Goal: Information Seeking & Learning: Check status

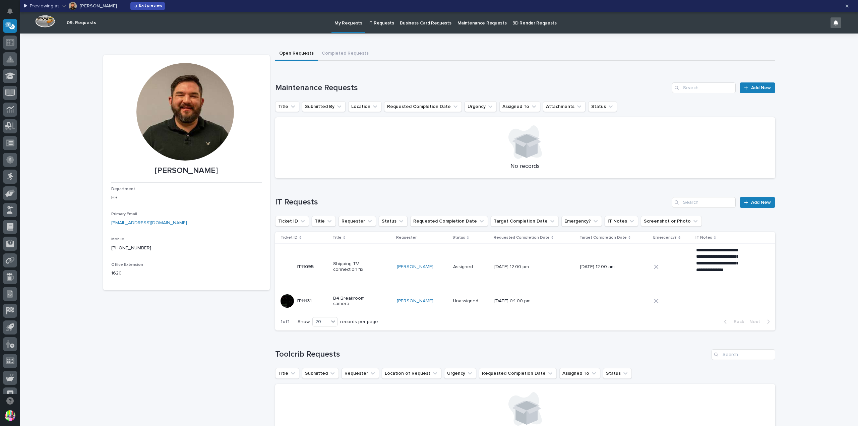
click at [130, 2] on button "Exit preview" at bounding box center [147, 6] width 35 height 8
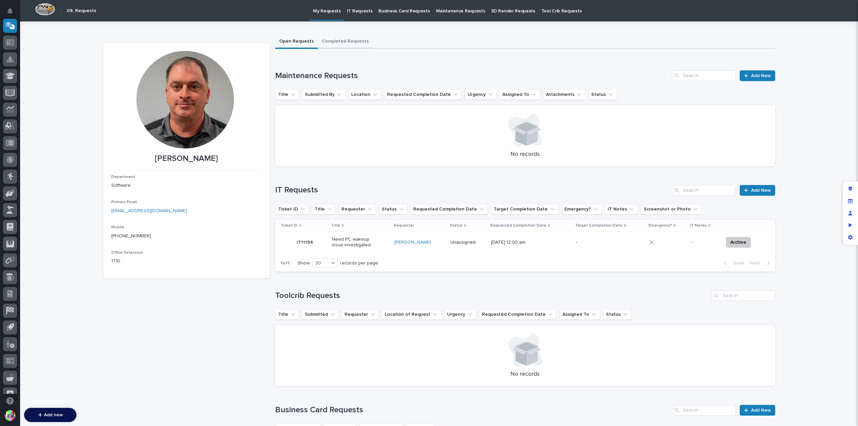
click at [345, 37] on button "Completed Requests" at bounding box center [345, 42] width 55 height 14
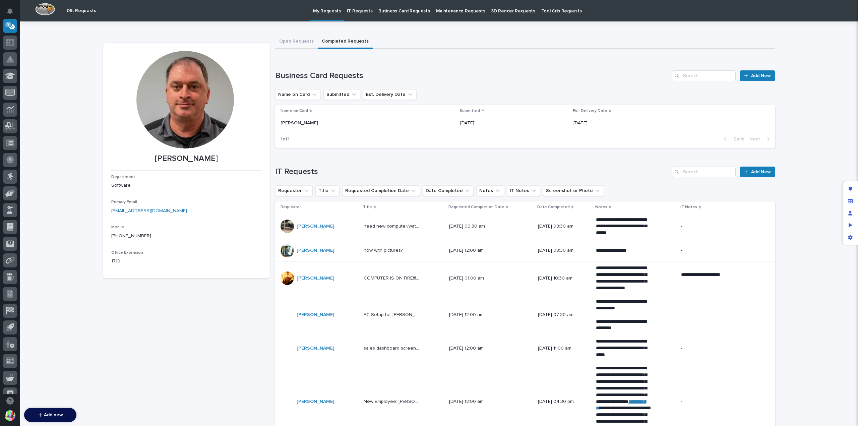
click at [449, 12] on p "Maintenance Requests" at bounding box center [460, 7] width 49 height 14
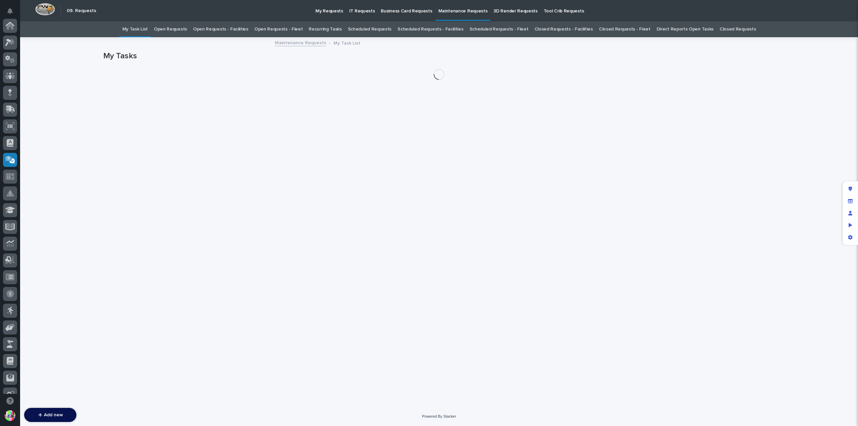
scroll to position [134, 0]
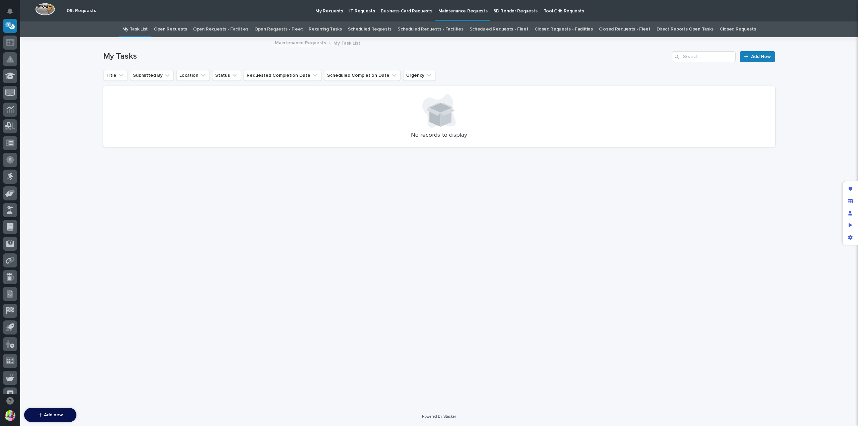
click at [720, 31] on link "Closed Requests" at bounding box center [738, 29] width 36 height 16
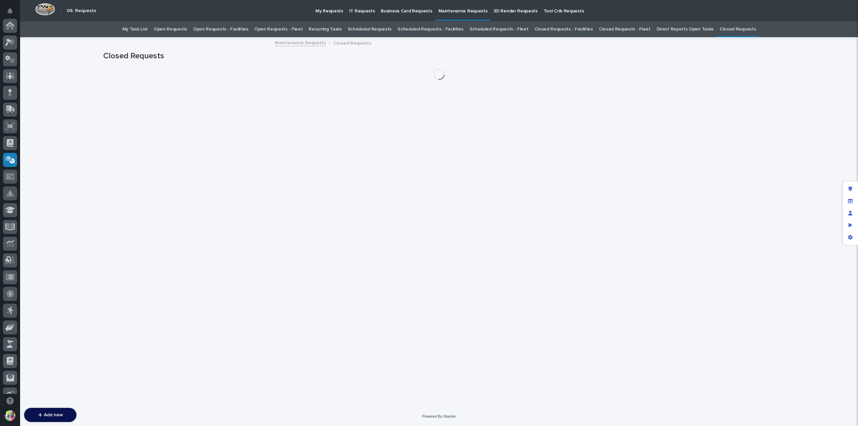
scroll to position [134, 0]
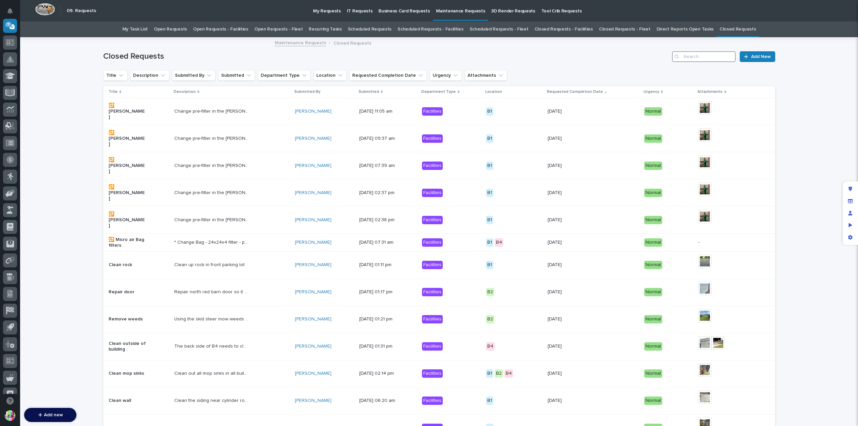
click at [699, 58] on input "Search" at bounding box center [704, 56] width 64 height 11
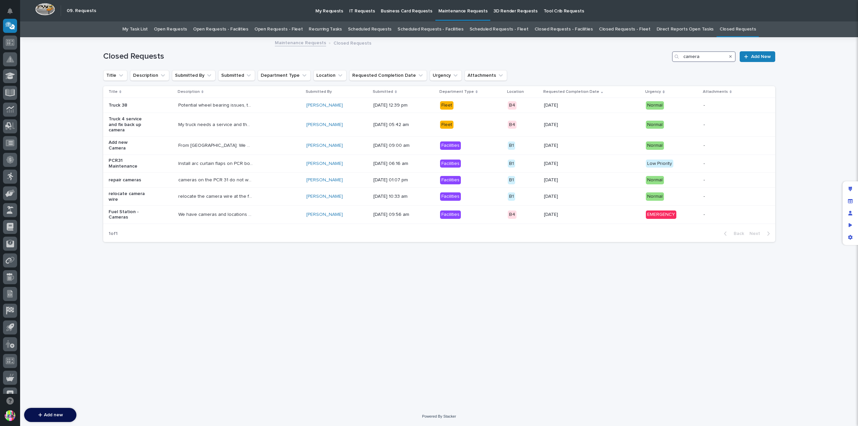
type input "camera"
click at [187, 28] on link "Open Requests" at bounding box center [170, 29] width 33 height 16
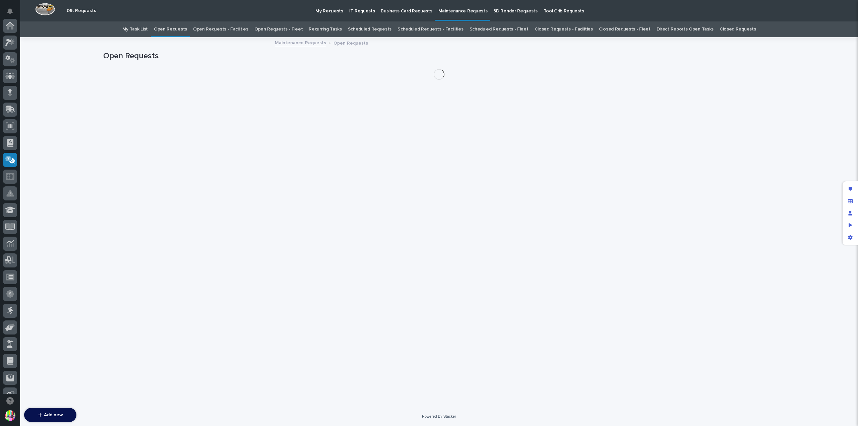
scroll to position [134, 0]
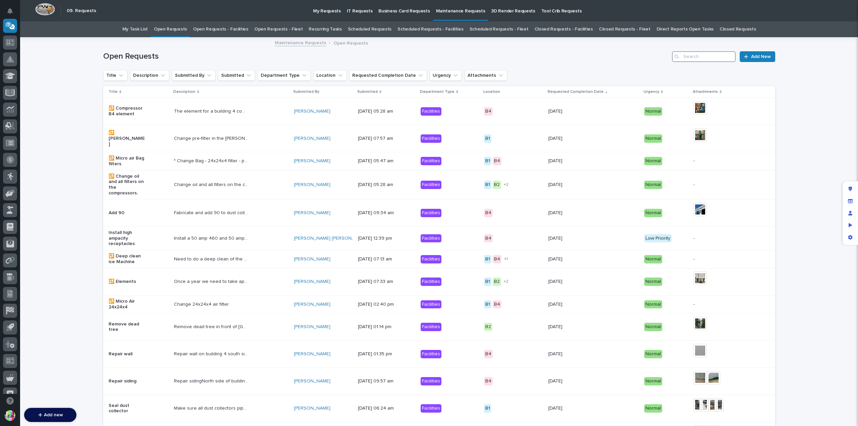
click at [696, 58] on input "Search" at bounding box center [704, 56] width 64 height 11
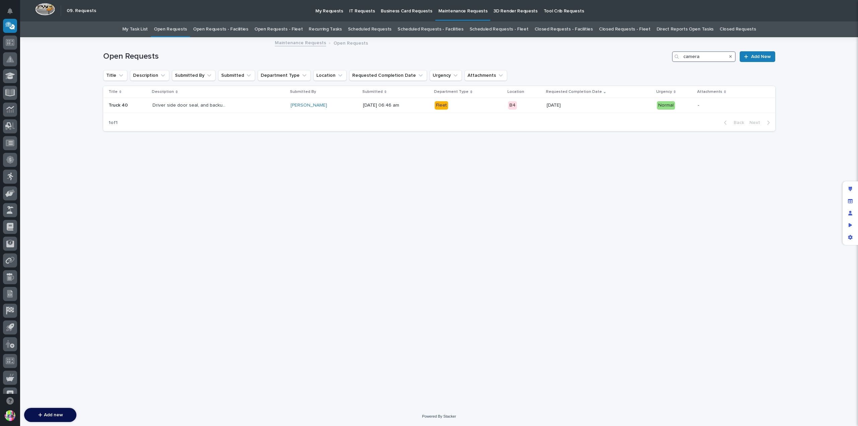
type input "camera"
click at [371, 27] on link "Scheduled Requests" at bounding box center [370, 29] width 44 height 16
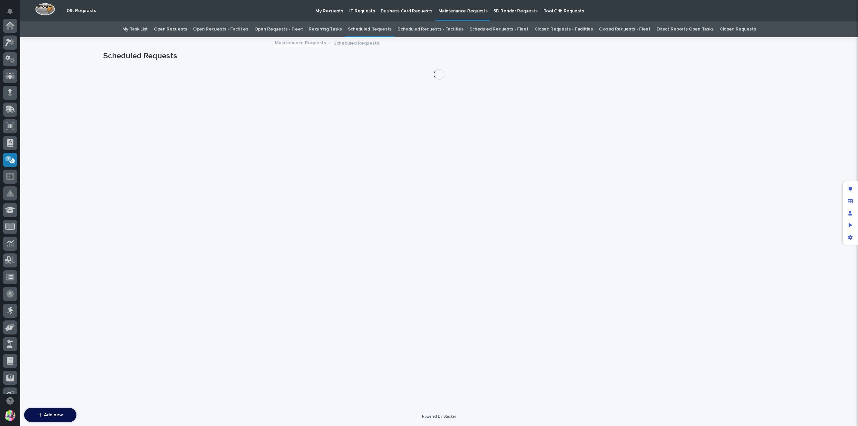
scroll to position [134, 0]
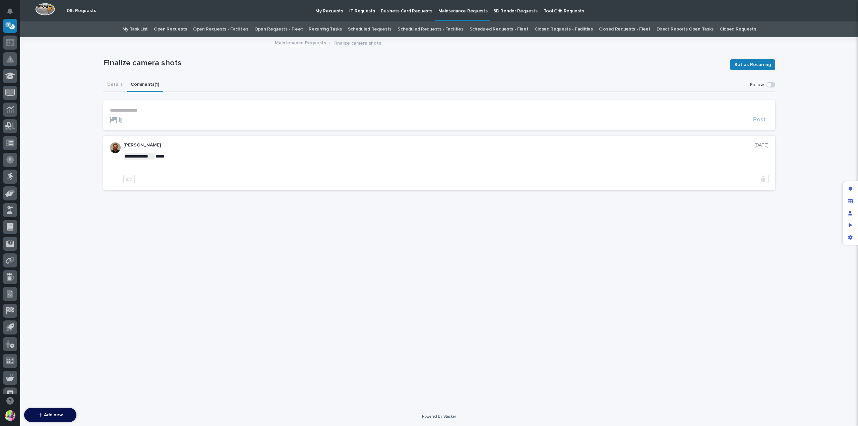
click at [145, 79] on button "Comments (1)" at bounding box center [145, 85] width 37 height 14
click at [119, 82] on button "Details" at bounding box center [114, 85] width 23 height 14
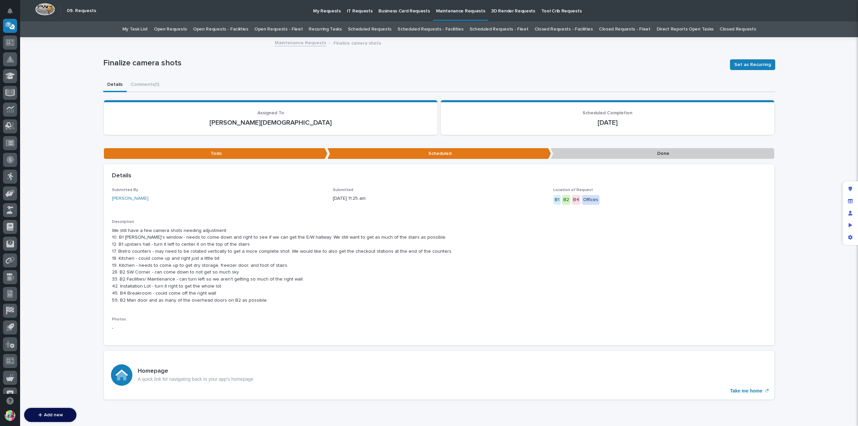
click at [421, 27] on link "Scheduled Requests - Facilities" at bounding box center [431, 29] width 66 height 16
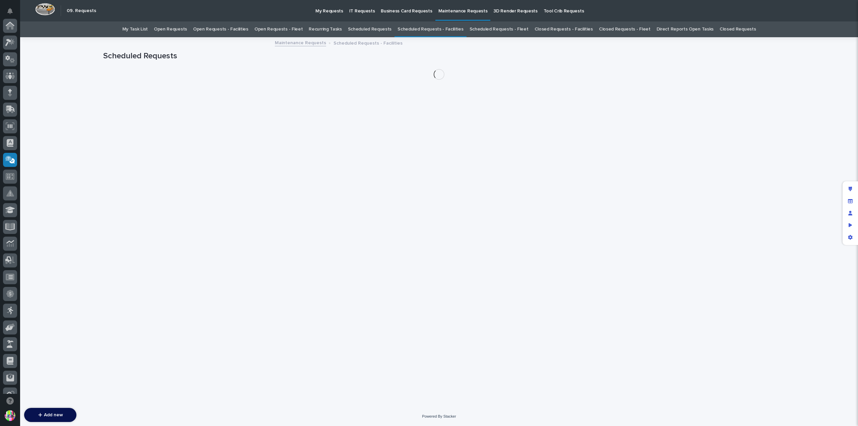
scroll to position [134, 0]
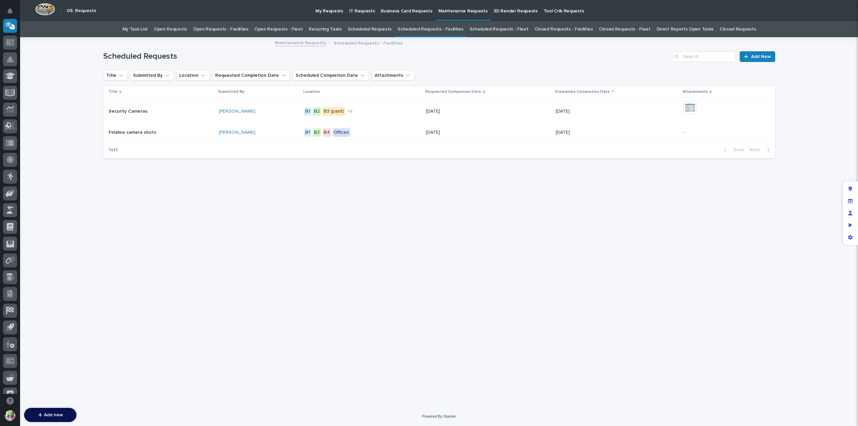
click at [148, 31] on link "My Task List" at bounding box center [134, 29] width 25 height 16
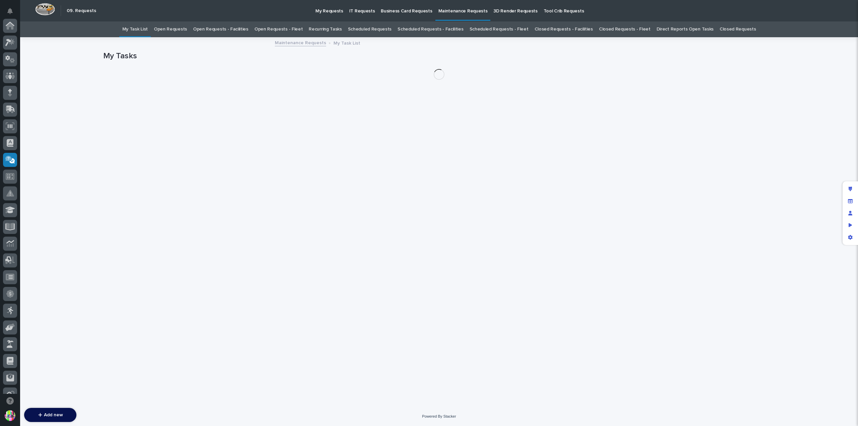
scroll to position [134, 0]
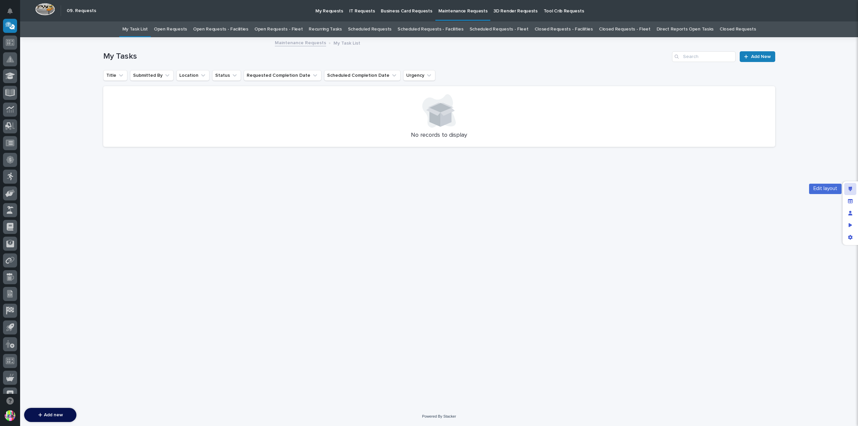
click at [854, 189] on div "Edit layout" at bounding box center [850, 189] width 12 height 12
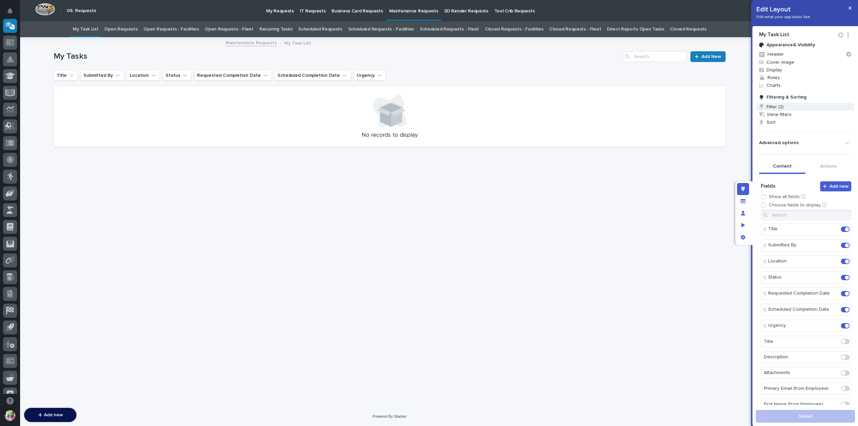
click at [789, 107] on span "Filter (2)" at bounding box center [806, 107] width 98 height 8
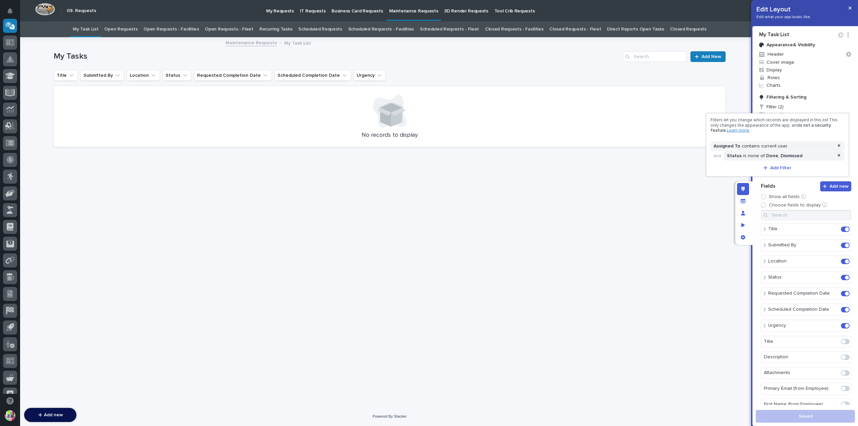
click at [283, 11] on div at bounding box center [429, 213] width 858 height 426
click at [280, 11] on p "My Requests" at bounding box center [280, 7] width 28 height 14
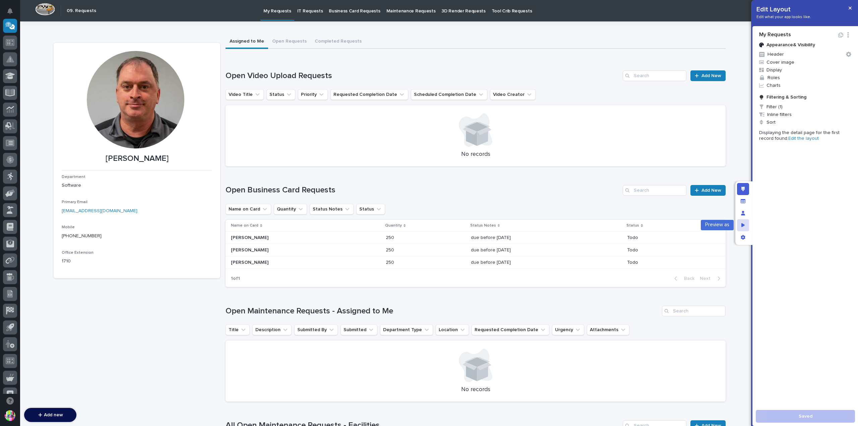
click at [745, 222] on div "Preview as" at bounding box center [743, 225] width 12 height 12
